Goal: Navigation & Orientation: Understand site structure

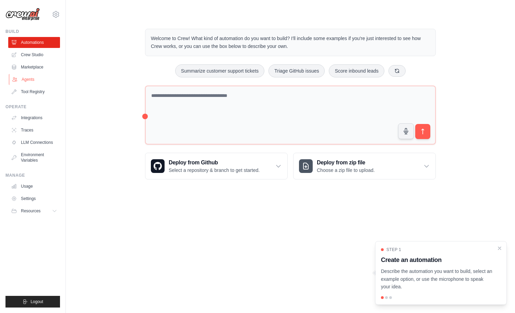
click at [33, 80] on link "Agents" at bounding box center [35, 79] width 52 height 11
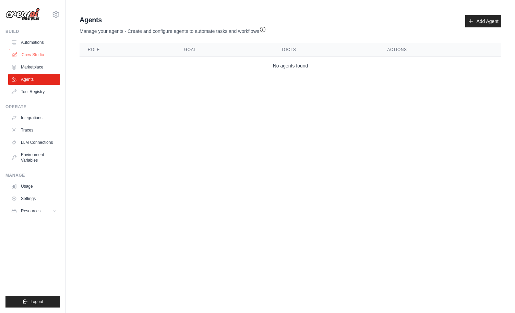
click at [36, 53] on link "Crew Studio" at bounding box center [35, 54] width 52 height 11
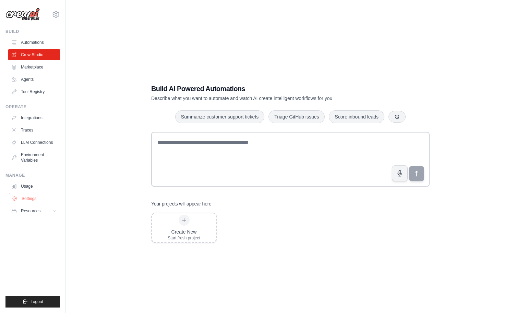
click at [34, 199] on link "Settings" at bounding box center [35, 198] width 52 height 11
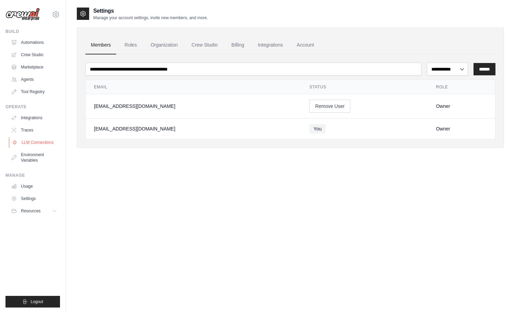
click at [27, 142] on link "LLM Connections" at bounding box center [35, 142] width 52 height 11
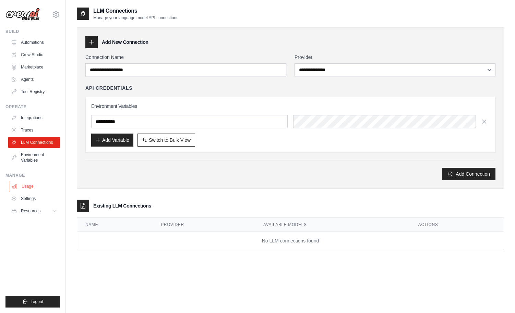
click at [28, 186] on link "Usage" at bounding box center [35, 186] width 52 height 11
